Goal: Task Accomplishment & Management: Complete application form

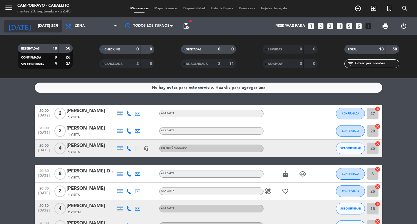
scroll to position [255, 0]
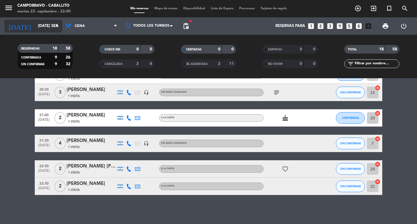
click at [28, 18] on div "[DATE] [DATE] sep. arrow_drop_down" at bounding box center [33, 25] width 58 height 17
click at [35, 23] on input "[DATE] sep." at bounding box center [60, 26] width 51 height 10
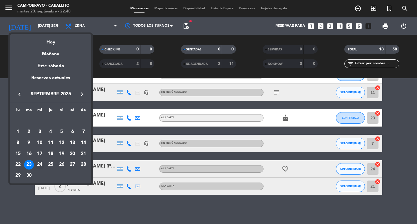
click at [43, 164] on div "24" at bounding box center [40, 165] width 10 height 10
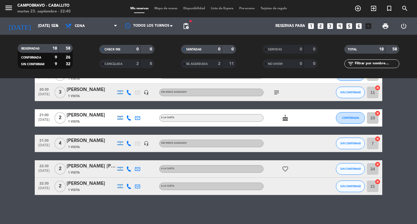
type input "mié. [DATE]"
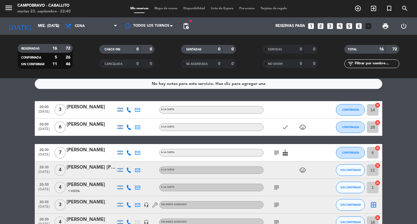
scroll to position [0, 0]
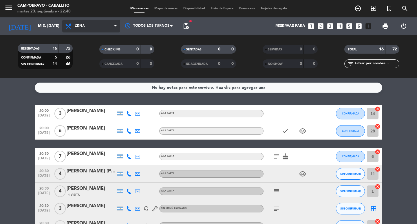
click at [87, 26] on span "Cena" at bounding box center [91, 26] width 58 height 13
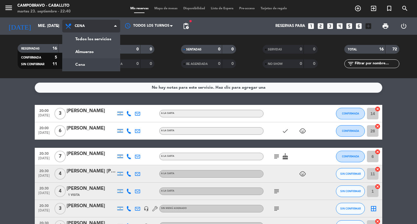
click at [100, 63] on div "menu Campobravo - caballito martes 23. septiembre - 22:40 Mis reservas Mapa de …" at bounding box center [208, 39] width 417 height 78
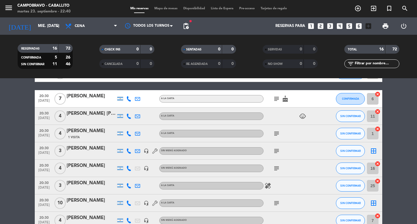
scroll to position [58, 0]
click at [99, 150] on div "[PERSON_NAME]" at bounding box center [91, 148] width 49 height 8
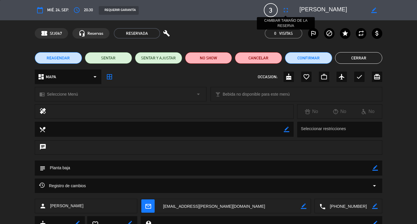
click at [286, 14] on button "fullscreen" at bounding box center [285, 10] width 10 height 10
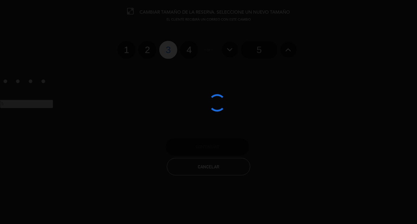
click at [192, 52] on div at bounding box center [208, 112] width 417 height 224
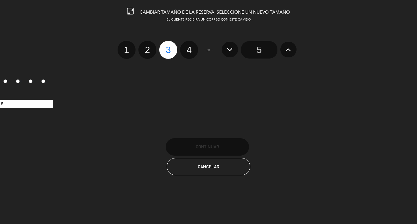
click at [191, 51] on label "4" at bounding box center [189, 50] width 18 height 18
click at [190, 47] on input "4" at bounding box center [188, 45] width 4 height 4
radio input "true"
radio input "false"
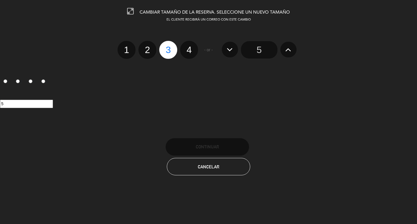
radio input "false"
radio input "true"
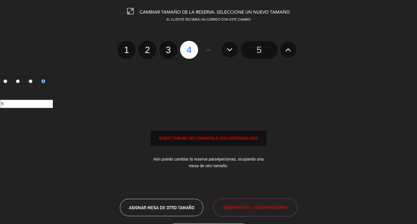
click at [266, 208] on span "SOBREVENTA - FORZAR RESERVA" at bounding box center [255, 207] width 64 height 7
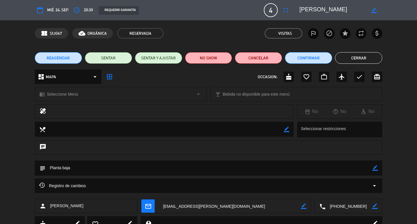
click at [356, 59] on button "Cerrar" at bounding box center [358, 58] width 47 height 12
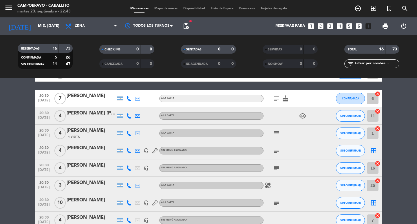
click at [33, 19] on div "[DATE] mié. [DATE] arrow_drop_down" at bounding box center [33, 25] width 58 height 17
click at [35, 25] on input "mié. [DATE]" at bounding box center [60, 26] width 51 height 10
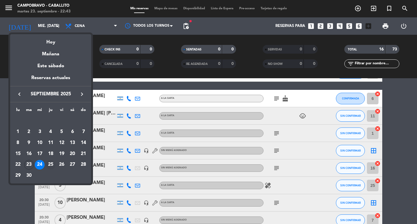
click at [47, 165] on div "25" at bounding box center [51, 165] width 10 height 10
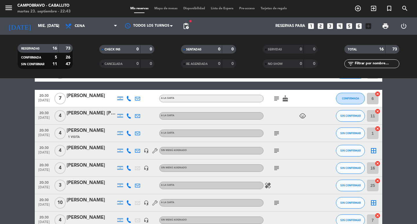
type input "[DEMOGRAPHIC_DATA] [DATE]"
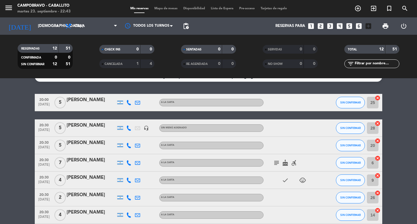
scroll to position [0, 0]
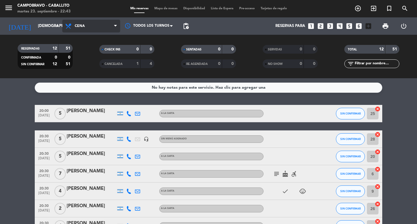
click at [114, 28] on icon at bounding box center [115, 26] width 3 height 5
click at [104, 65] on div "menu Campobravo - caballito martes 23. septiembre - 22:43 Mis reservas Mapa de …" at bounding box center [208, 39] width 417 height 78
click at [338, 25] on icon "looks_4" at bounding box center [340, 26] width 8 height 8
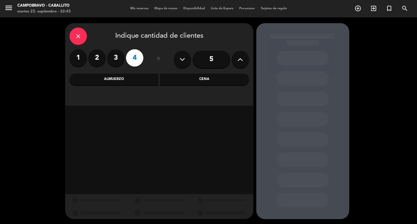
drag, startPoint x: 242, startPoint y: 82, endPoint x: 218, endPoint y: 86, distance: 23.8
click at [242, 82] on div "Cena" at bounding box center [204, 79] width 89 height 12
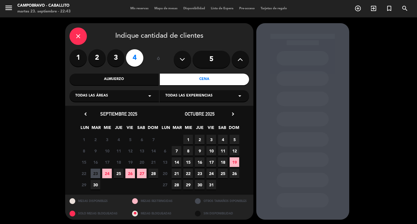
click at [119, 176] on span "25" at bounding box center [119, 173] width 10 height 10
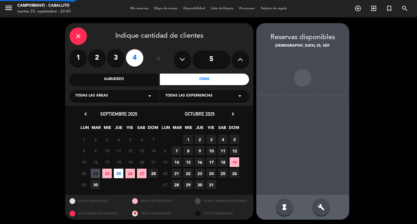
scroll to position [1, 0]
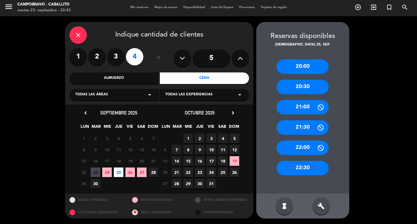
click at [328, 207] on div "build" at bounding box center [320, 205] width 17 height 17
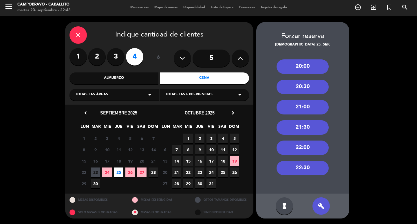
drag, startPoint x: 285, startPoint y: 201, endPoint x: 288, endPoint y: 199, distance: 3.9
click at [285, 200] on div "hourglass_full" at bounding box center [283, 205] width 17 height 17
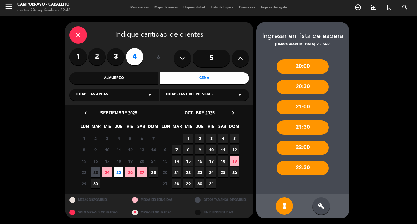
click at [318, 198] on div "build" at bounding box center [320, 205] width 17 height 17
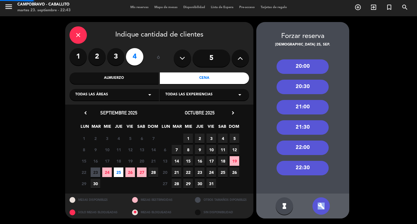
click at [318, 198] on div "build" at bounding box center [320, 205] width 17 height 17
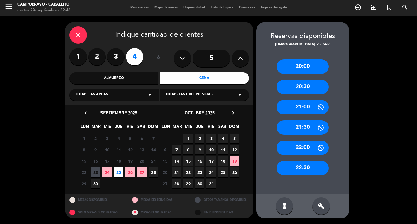
click at [310, 183] on div "20:00 20:30 21:00 21:30 22:00 22:30" at bounding box center [302, 121] width 93 height 146
click at [322, 208] on icon "build" at bounding box center [320, 205] width 7 height 7
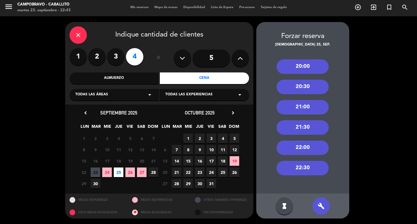
click at [318, 200] on div "build" at bounding box center [320, 205] width 17 height 17
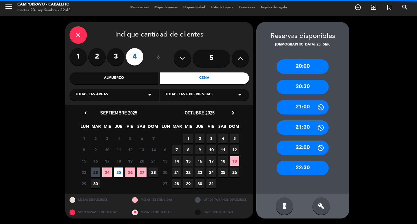
click at [288, 201] on div "hourglass_full" at bounding box center [283, 205] width 17 height 17
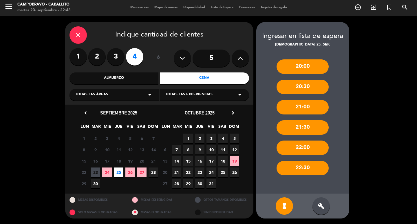
click at [326, 205] on div "build" at bounding box center [320, 205] width 17 height 17
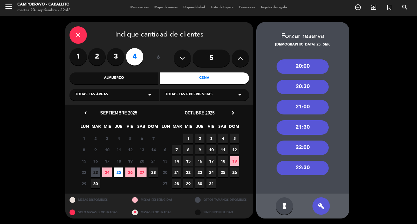
click at [351, 170] on booking-flow-slot-selector "Forzar reserva jue. 25, sep. 20:00 20:30 21:00 21:30 22:00 22:30 hourglass_full…" at bounding box center [304, 120] width 96 height 196
click at [278, 205] on div "hourglass_full LISTA DE ESPERA" at bounding box center [283, 205] width 17 height 17
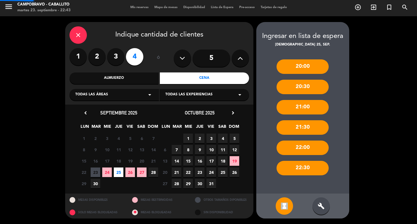
click at [278, 205] on div "hourglass_full" at bounding box center [283, 205] width 17 height 17
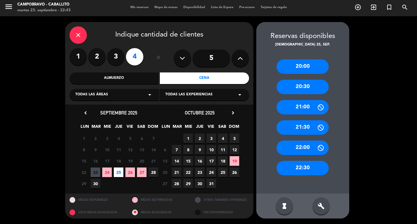
click at [312, 84] on div "20:30" at bounding box center [302, 87] width 52 height 14
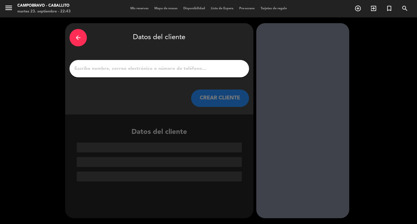
click at [170, 69] on input "1" at bounding box center [159, 69] width 171 height 8
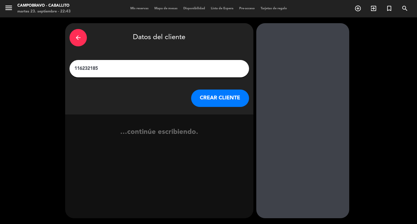
type input "1162321856"
click at [170, 69] on input "1162321856" at bounding box center [159, 69] width 171 height 8
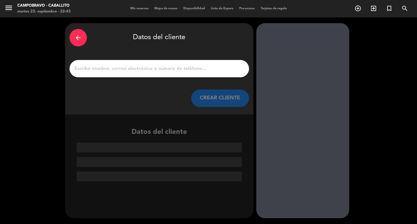
click at [172, 65] on input "1" at bounding box center [159, 69] width 171 height 8
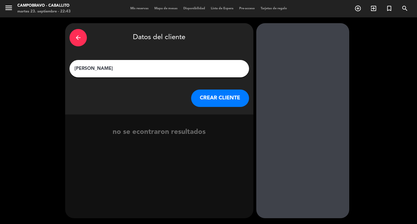
type input "[PERSON_NAME]"
click at [213, 99] on button "CREAR CLIENTE" at bounding box center [220, 97] width 58 height 17
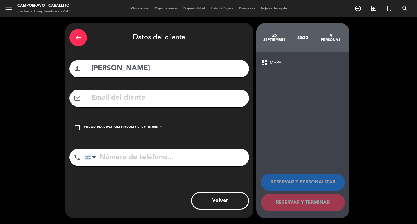
click at [176, 154] on input "tel" at bounding box center [166, 156] width 164 height 17
paste input "1162321856"
type input "1162321856"
click at [113, 126] on div "Crear reserva sin correo electrónico" at bounding box center [123, 128] width 79 height 6
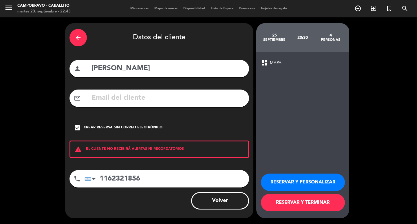
click at [299, 205] on button "RESERVAR Y TERMINAR" at bounding box center [303, 202] width 84 height 17
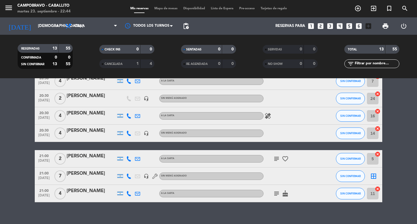
scroll to position [152, 0]
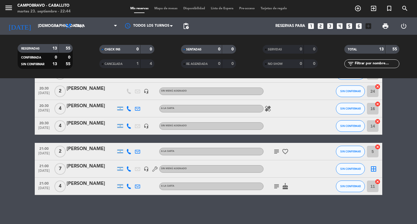
click at [93, 129] on div at bounding box center [91, 129] width 49 height 5
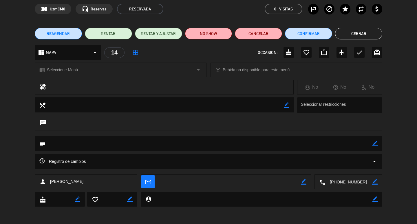
scroll to position [0, 0]
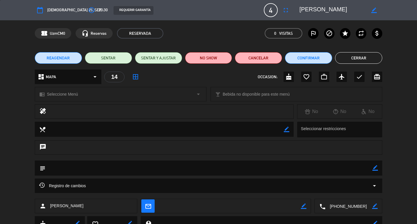
click at [54, 170] on textarea at bounding box center [208, 167] width 327 height 15
click at [44, 168] on icon "subject" at bounding box center [42, 168] width 6 height 6
click at [65, 168] on textarea at bounding box center [208, 167] width 327 height 15
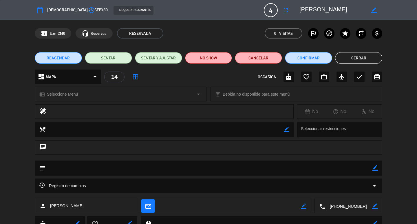
drag, startPoint x: 376, startPoint y: 167, endPoint x: 339, endPoint y: 166, distance: 36.8
click at [376, 167] on icon "border_color" at bounding box center [374, 167] width 5 height 5
click at [328, 165] on textarea at bounding box center [208, 167] width 327 height 15
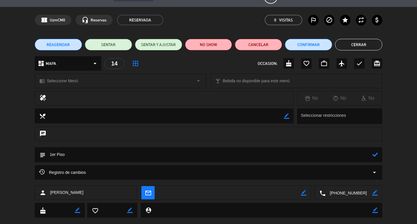
scroll to position [24, 0]
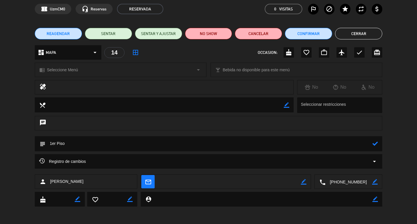
type textarea "1er Piso"
click at [374, 146] on icon at bounding box center [374, 143] width 5 height 5
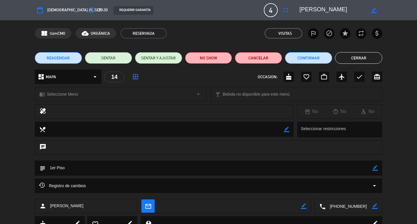
click at [365, 57] on button "Cerrar" at bounding box center [358, 58] width 47 height 12
